Goal: Task Accomplishment & Management: Manage account settings

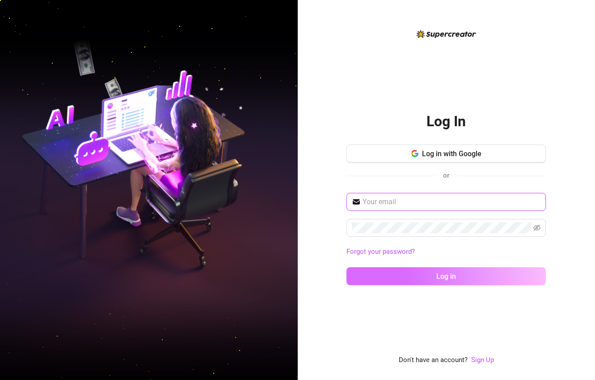
type input "[EMAIL_ADDRESS][DOMAIN_NAME]"
click at [400, 278] on button "Log in" at bounding box center [445, 276] width 199 height 18
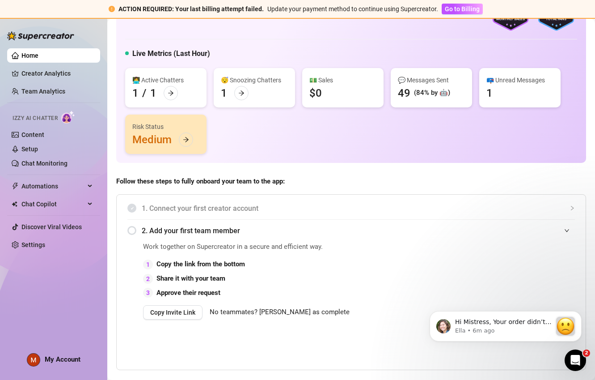
scroll to position [51, 0]
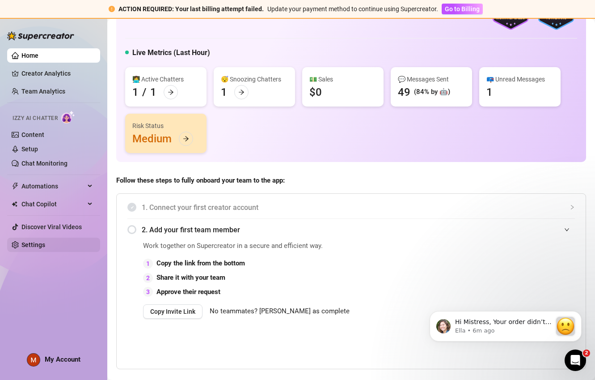
click at [33, 245] on link "Settings" at bounding box center [33, 244] width 24 height 7
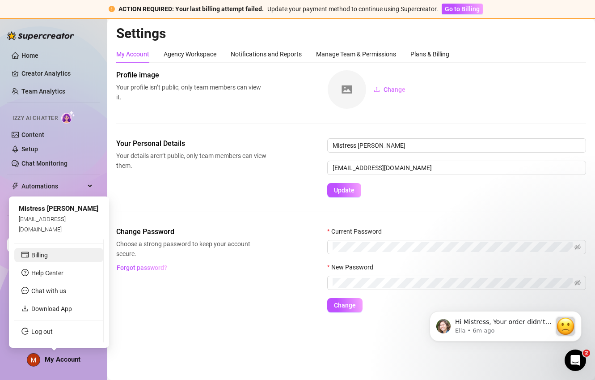
click at [39, 251] on link "Billing" at bounding box center [39, 254] width 17 height 7
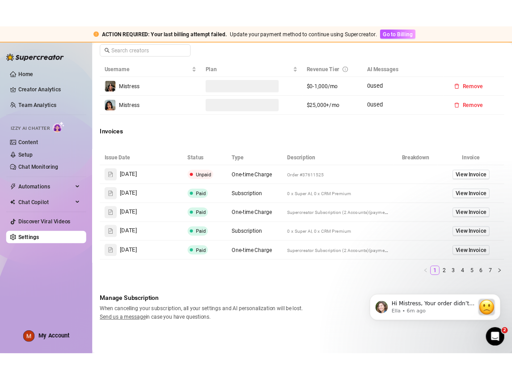
scroll to position [405, 0]
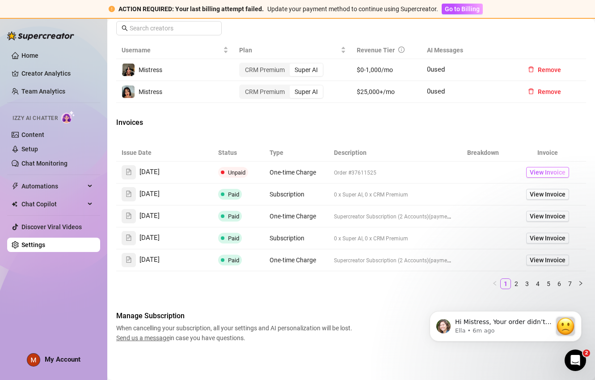
click at [539, 169] on span "View Invoice" at bounding box center [548, 172] width 36 height 10
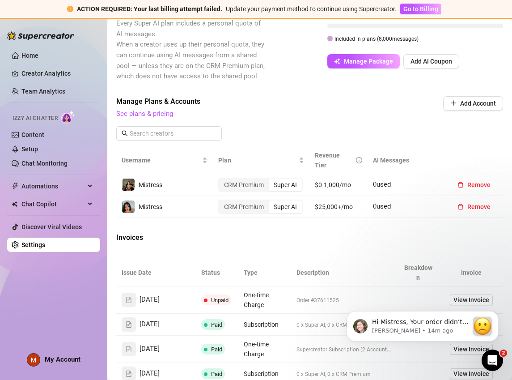
scroll to position [500, 0]
